Goal: Information Seeking & Learning: Learn about a topic

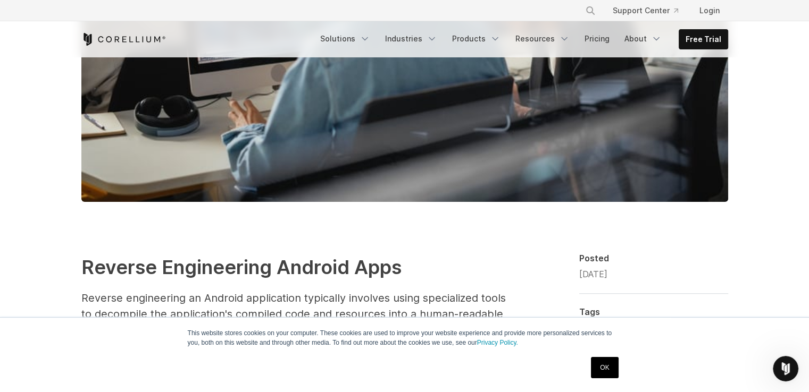
scroll to position [585, 0]
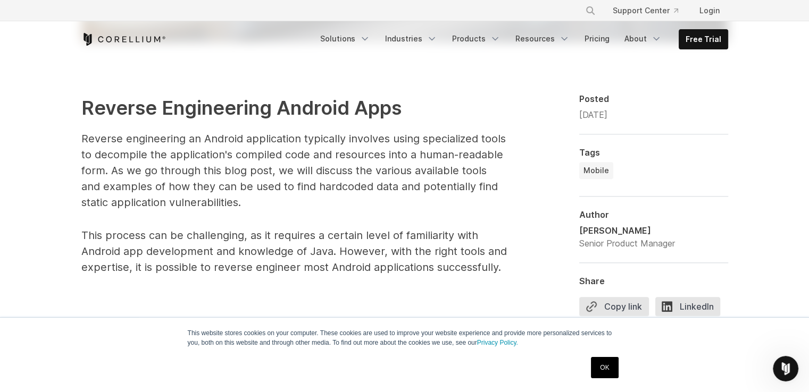
click at [611, 372] on link "OK" at bounding box center [604, 367] width 27 height 21
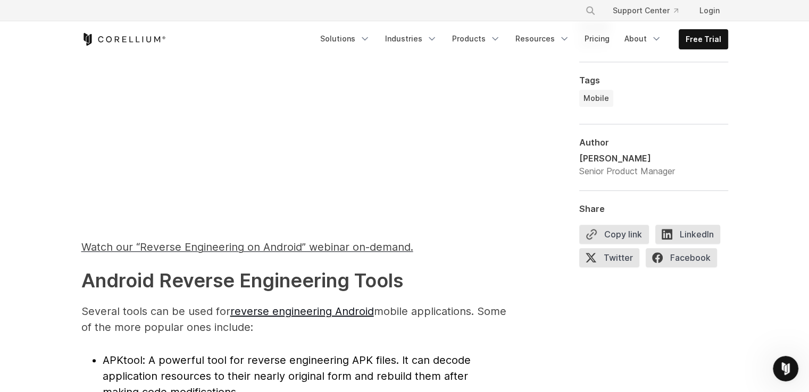
scroll to position [1116, 0]
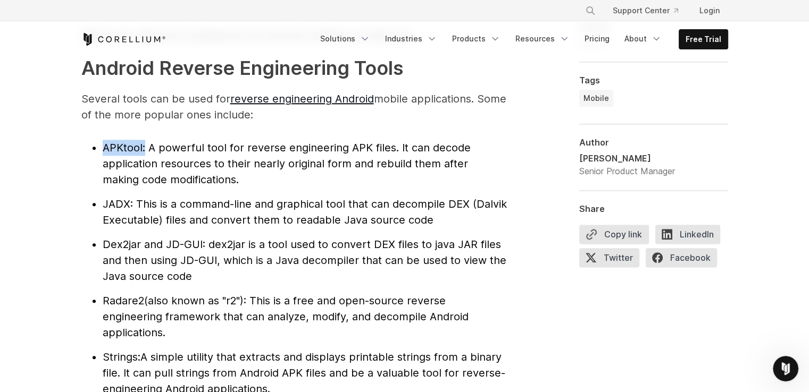
drag, startPoint x: 104, startPoint y: 147, endPoint x: 144, endPoint y: 147, distance: 40.4
click at [144, 147] on li "APKtool : A powerful tool for reverse engineering APK files. It can decode appl…" at bounding box center [305, 164] width 404 height 48
copy li "APKtool :"
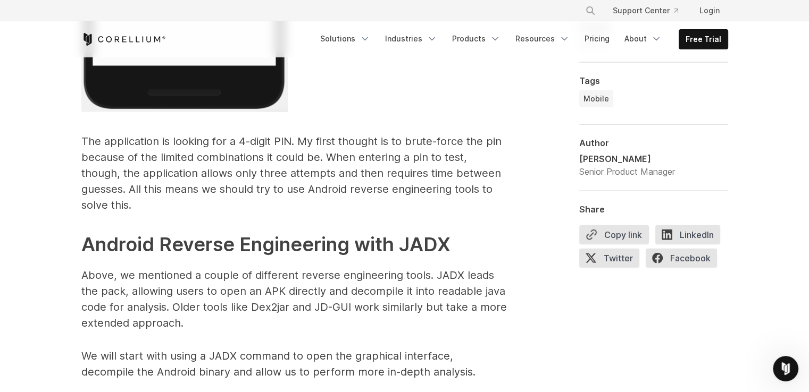
scroll to position [2711, 0]
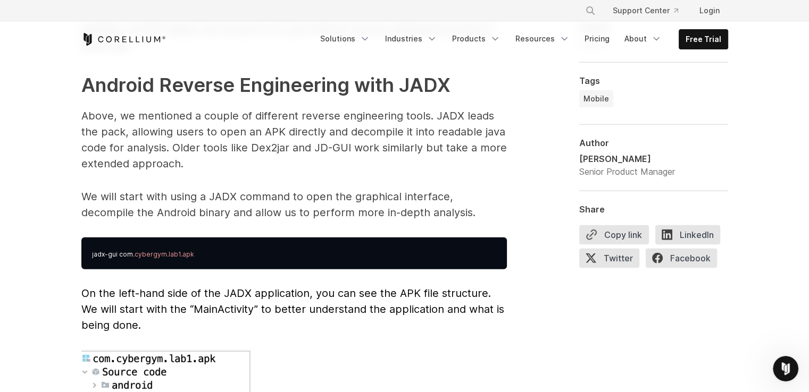
click at [226, 294] on span "On the left-hand side of the JADX application, you can see the APK file structu…" at bounding box center [292, 309] width 423 height 45
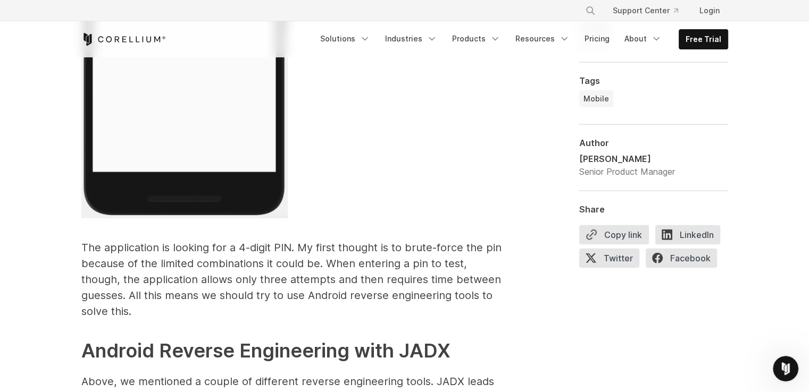
scroll to position [2605, 0]
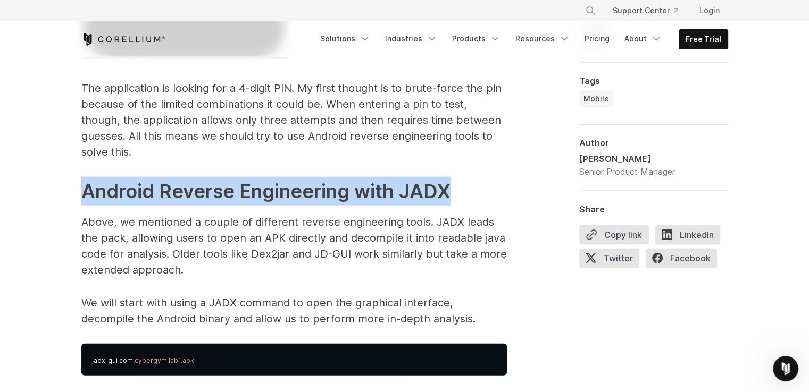
drag, startPoint x: 103, startPoint y: 190, endPoint x: 461, endPoint y: 195, distance: 357.8
click at [450, 195] on strong "Android Reverse Engineering with JADX" at bounding box center [265, 191] width 369 height 23
copy strong "Android Reverse Engineering with JADX"
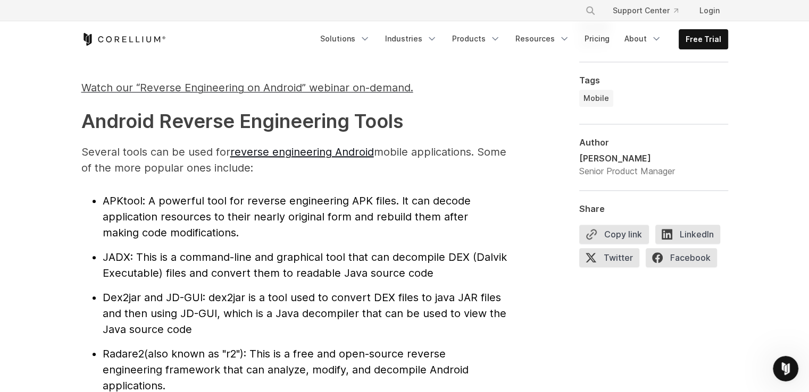
scroll to position [1223, 0]
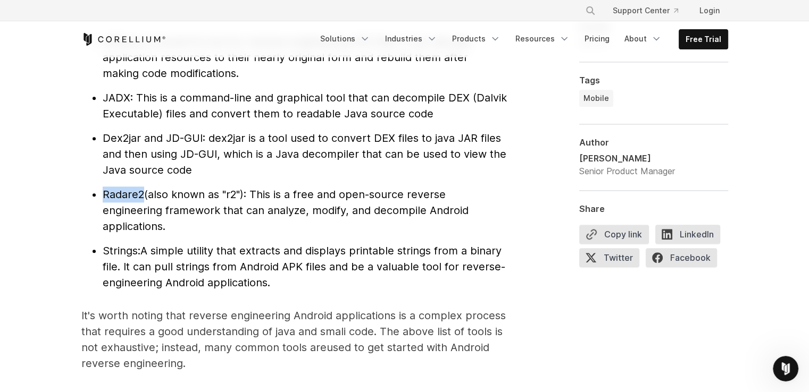
drag, startPoint x: 105, startPoint y: 192, endPoint x: 144, endPoint y: 195, distance: 39.4
click at [144, 195] on span "Radare2" at bounding box center [123, 194] width 41 height 13
copy span "Radare2"
